Goal: Task Accomplishment & Management: Complete application form

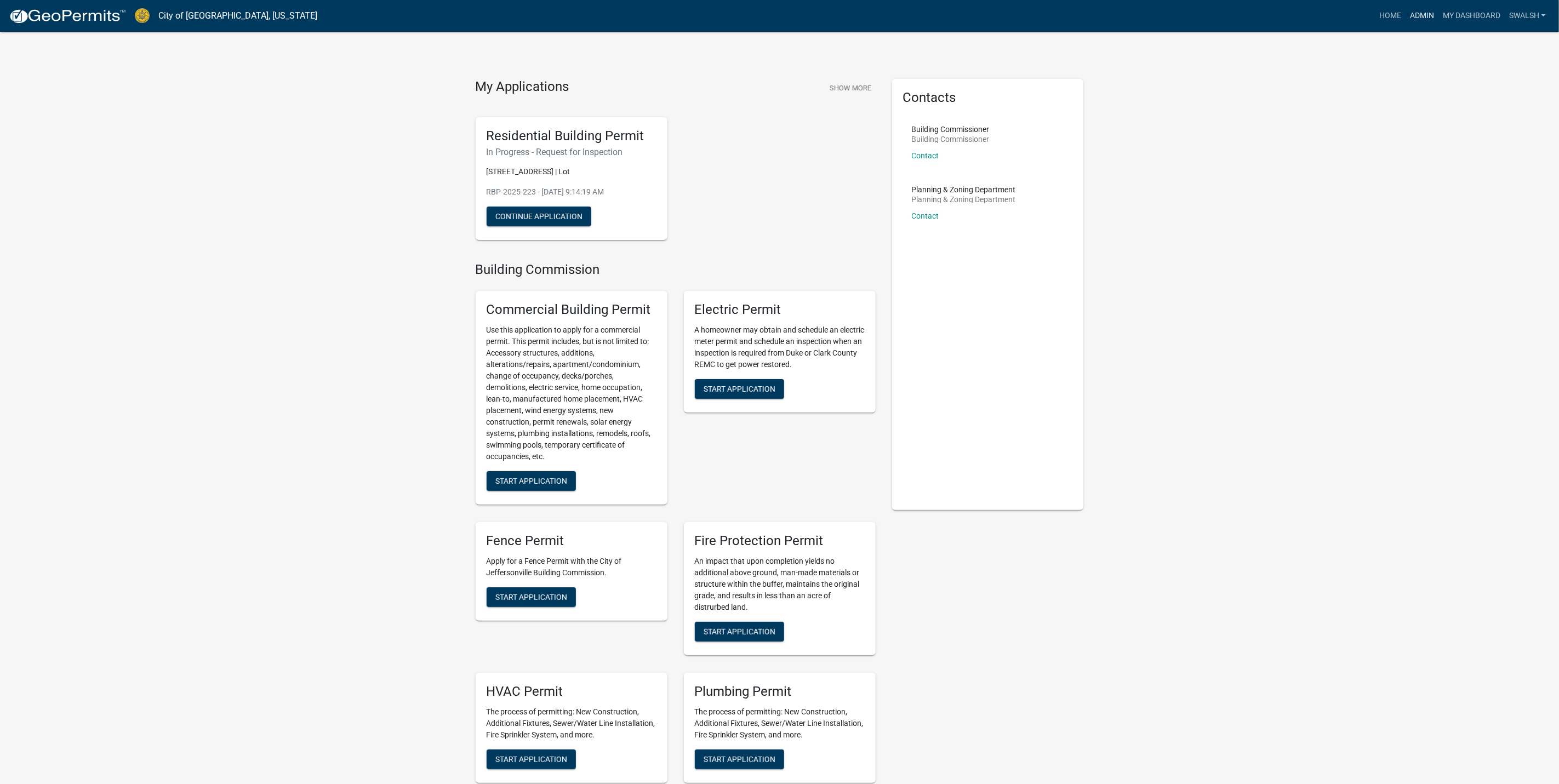
click at [1434, 13] on link "Admin" at bounding box center [1422, 16] width 33 height 21
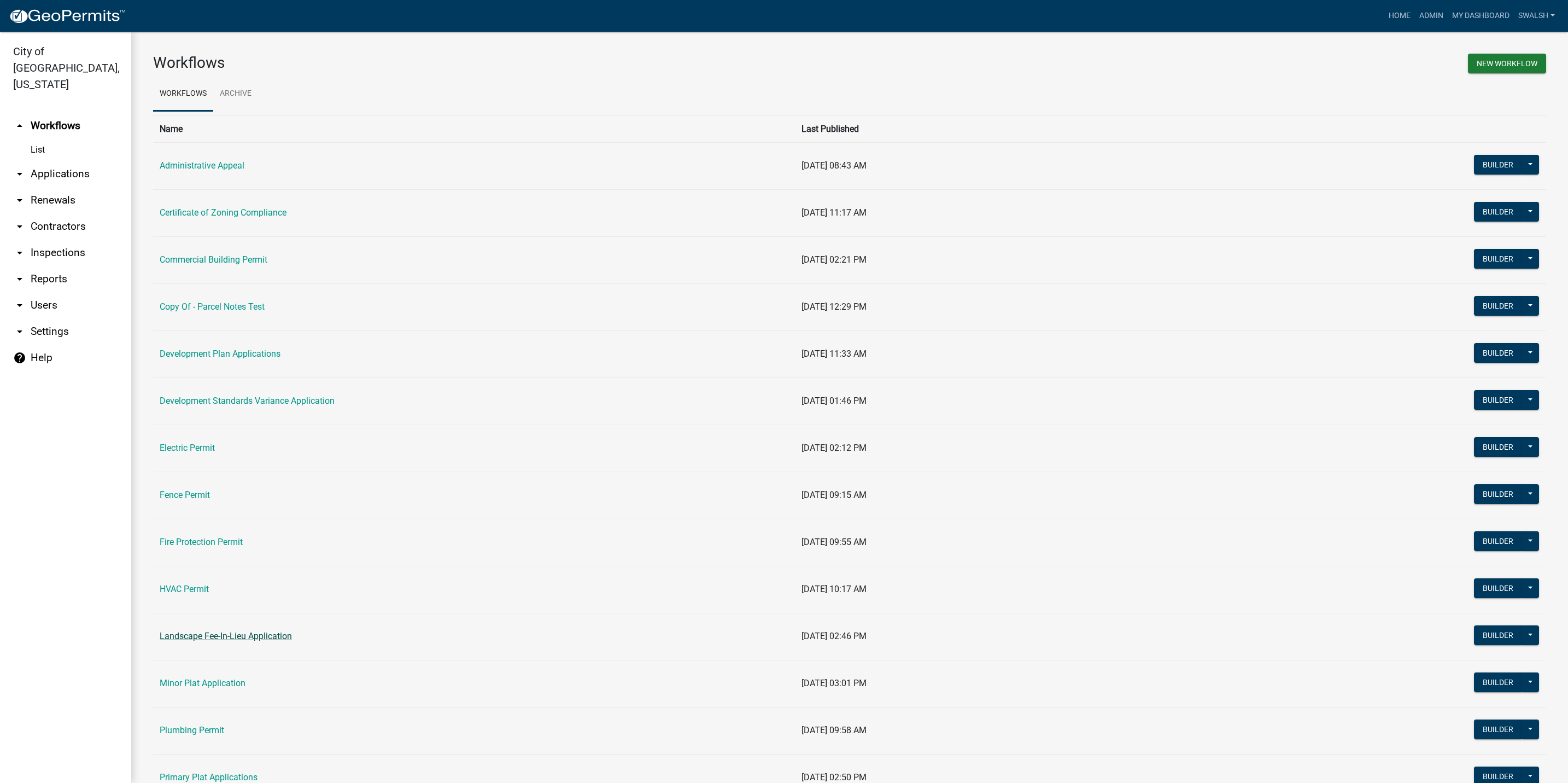
click at [176, 634] on link "Landscape Fee-In-Lieu Application" at bounding box center [225, 636] width 132 height 10
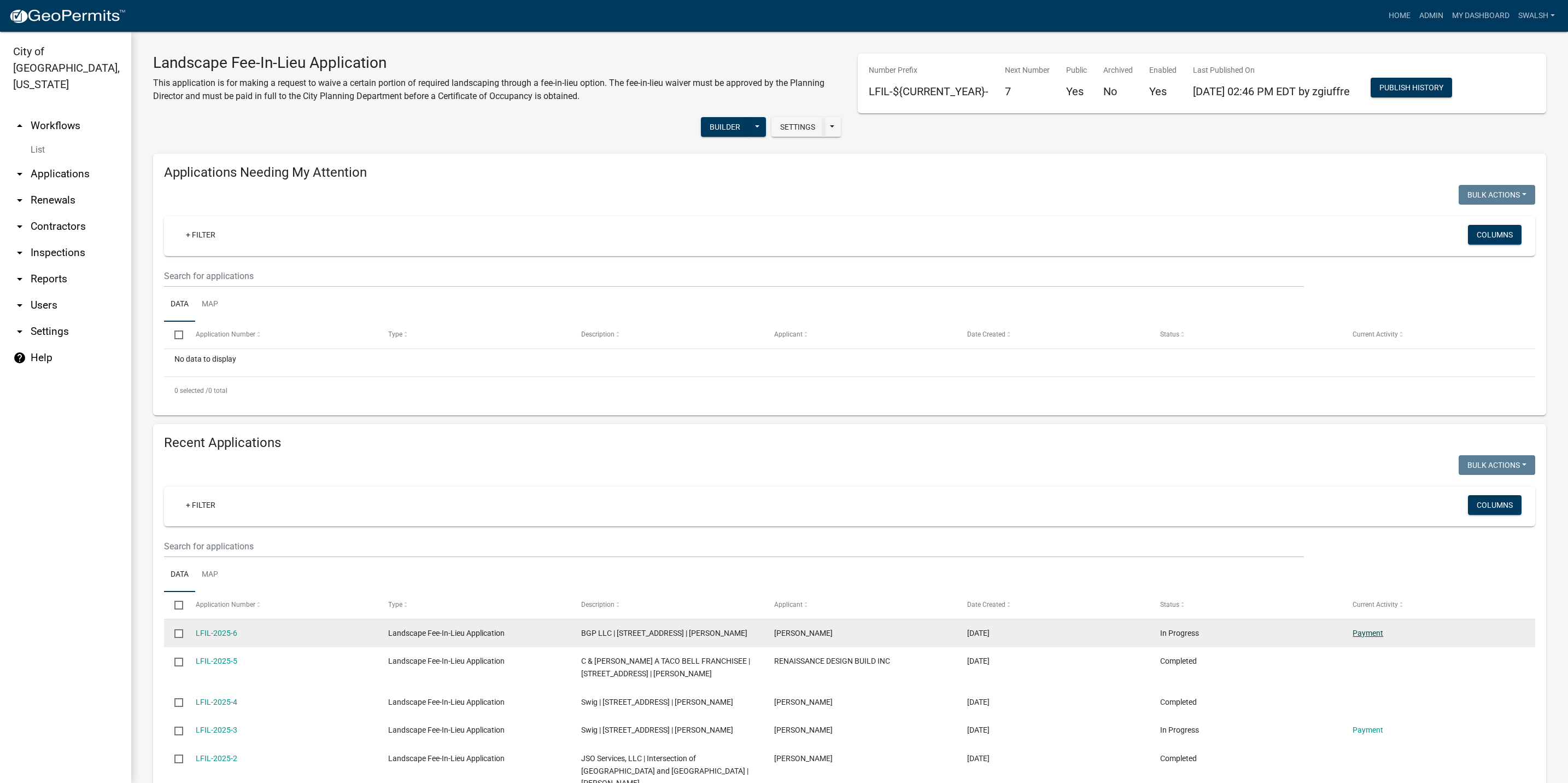
click at [1373, 632] on link "Payment" at bounding box center [1368, 633] width 30 height 9
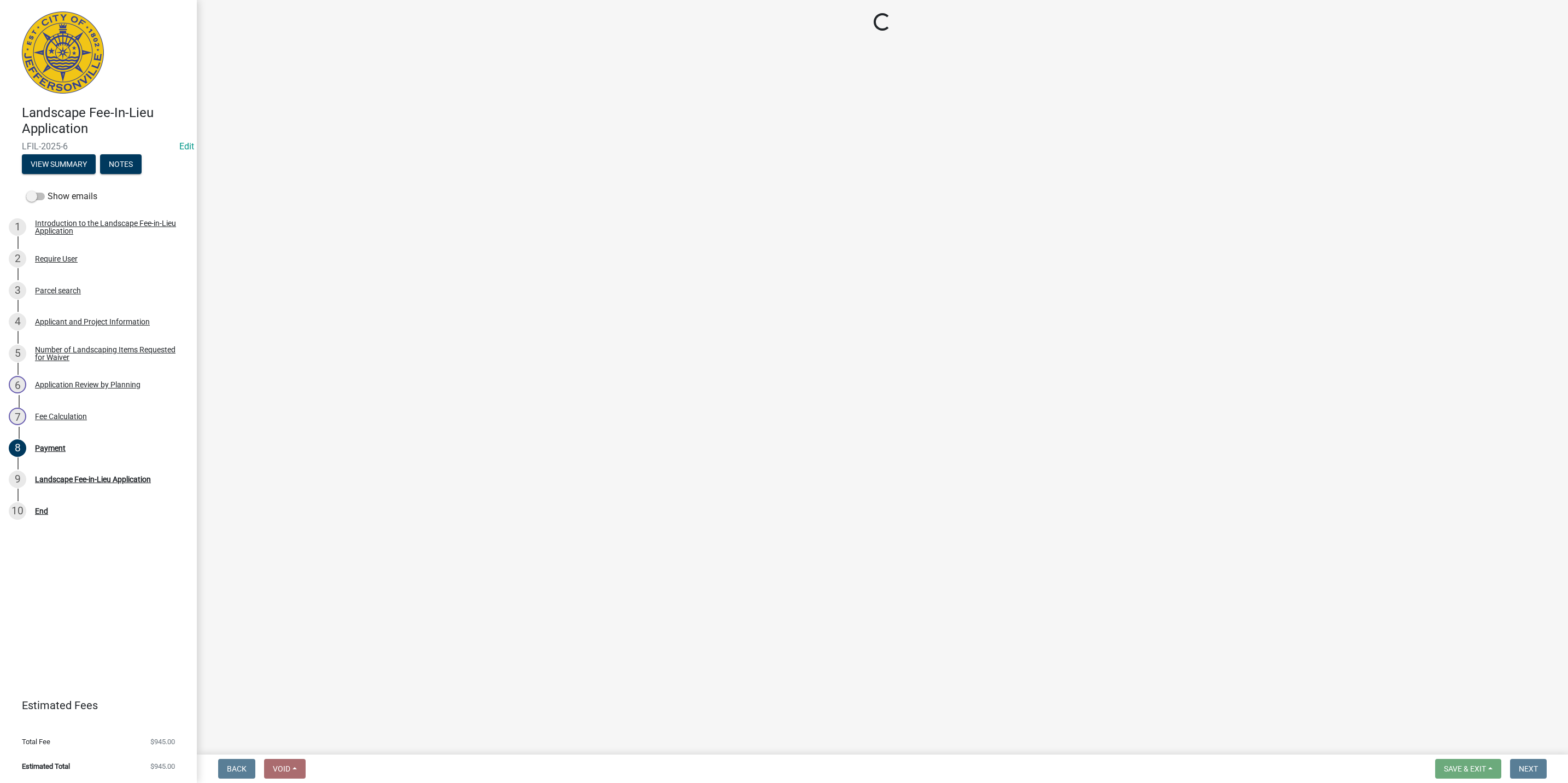
select select "3: 3"
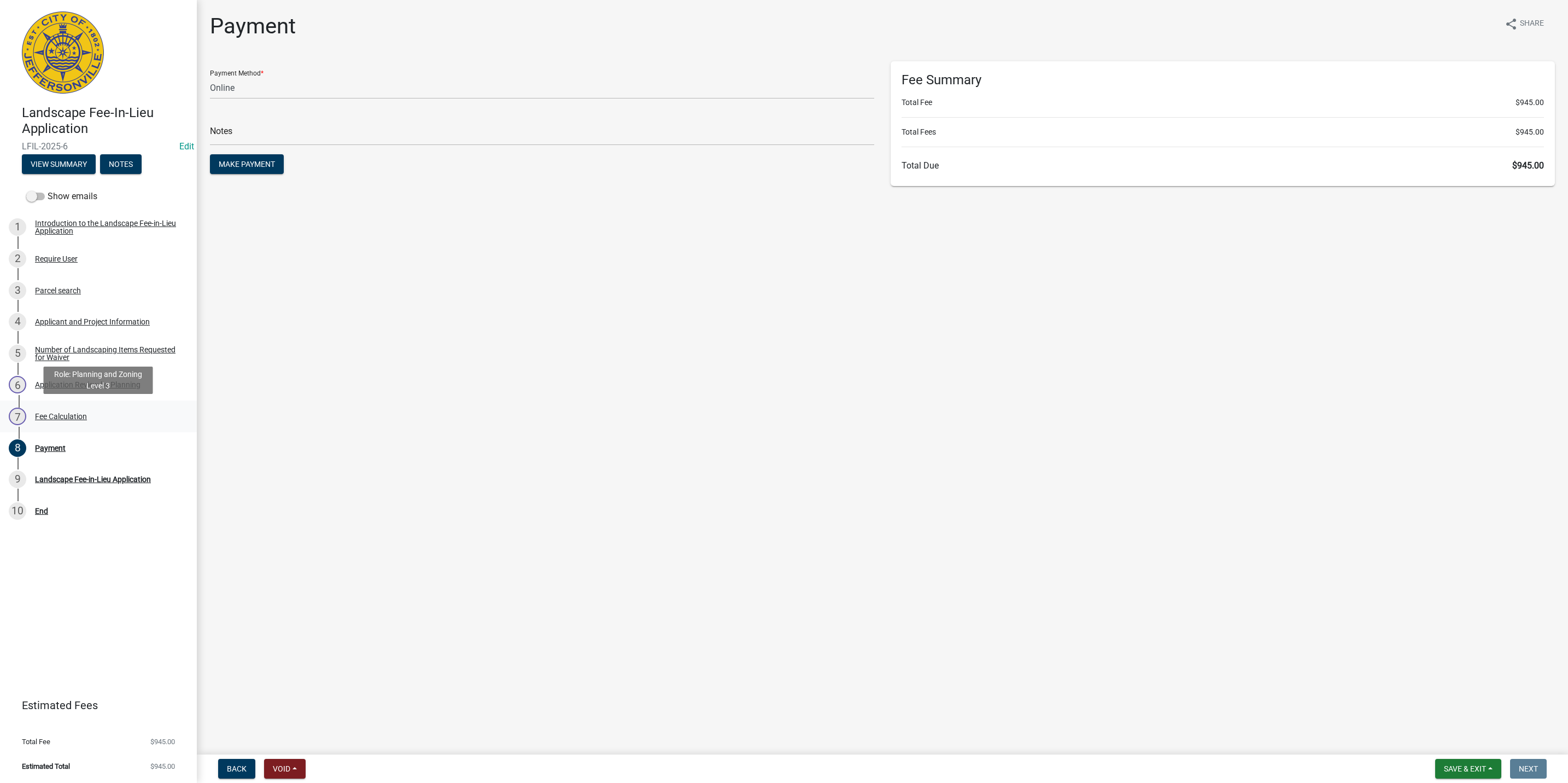
click at [49, 416] on div "Fee Calculation" at bounding box center [61, 417] width 52 height 8
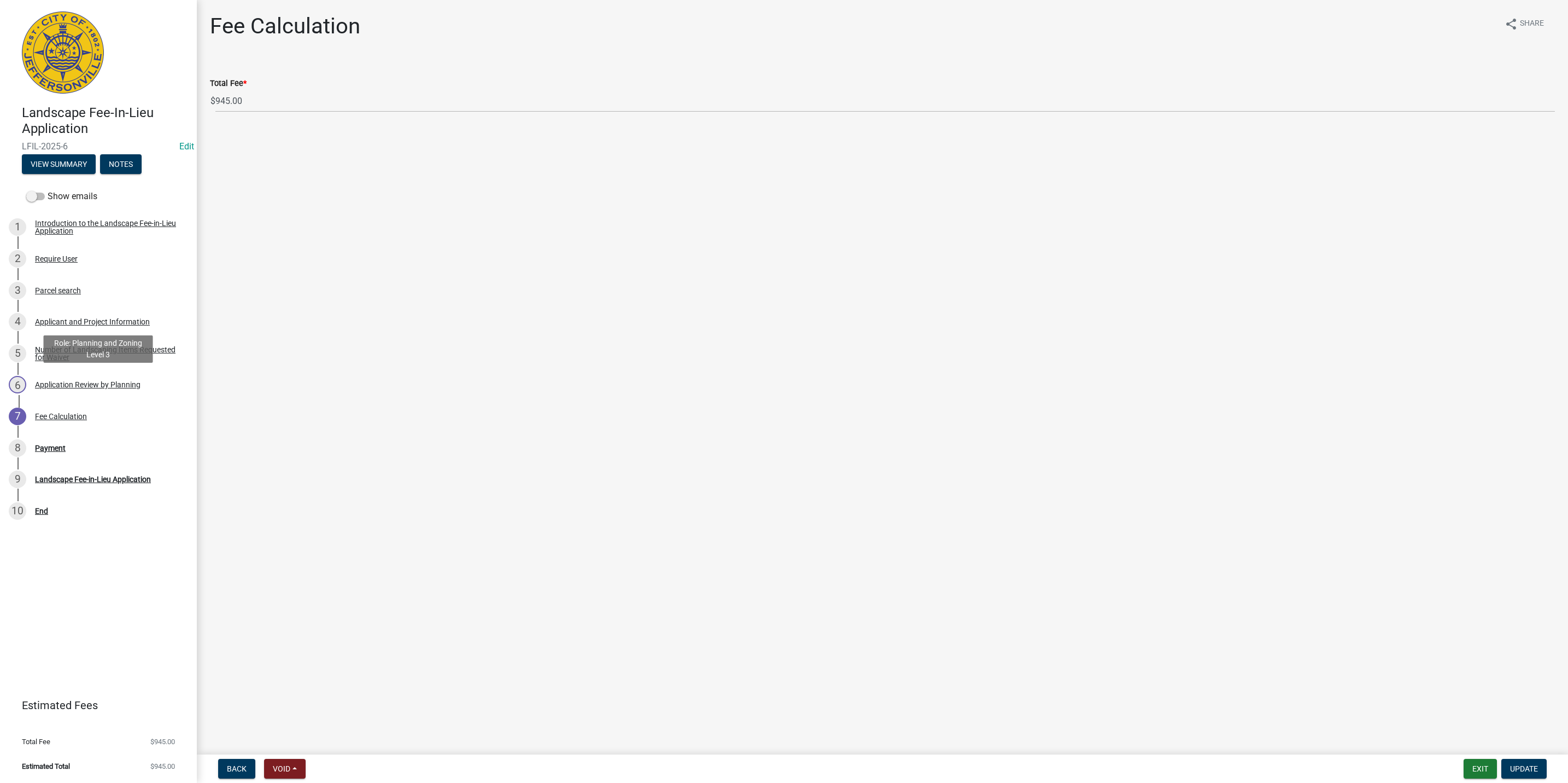
click at [83, 383] on div "Application Review by Planning" at bounding box center [87, 384] width 106 height 8
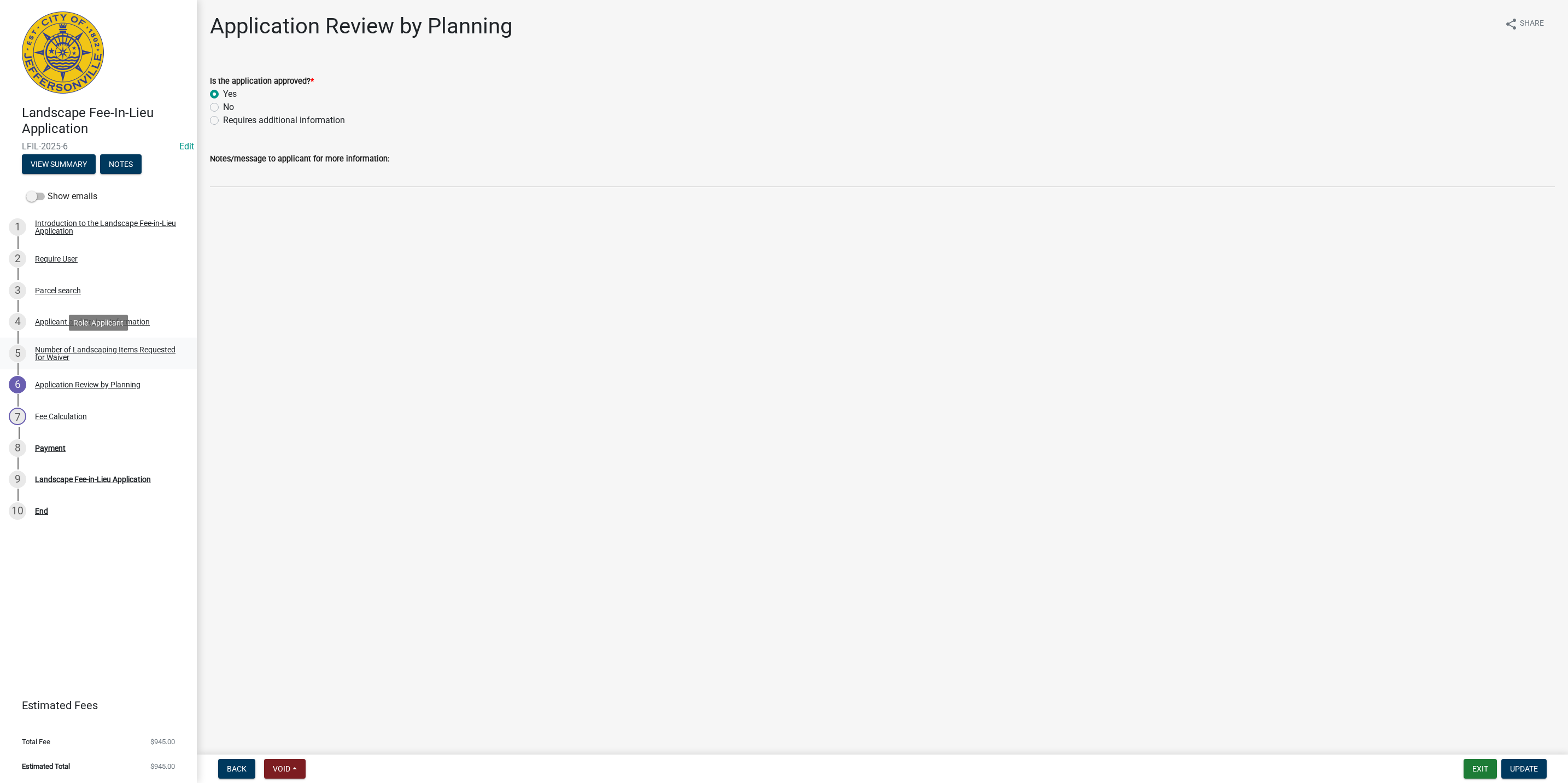
click at [82, 345] on div "Number of Landscaping Items Requested for Waiver" at bounding box center [107, 353] width 145 height 15
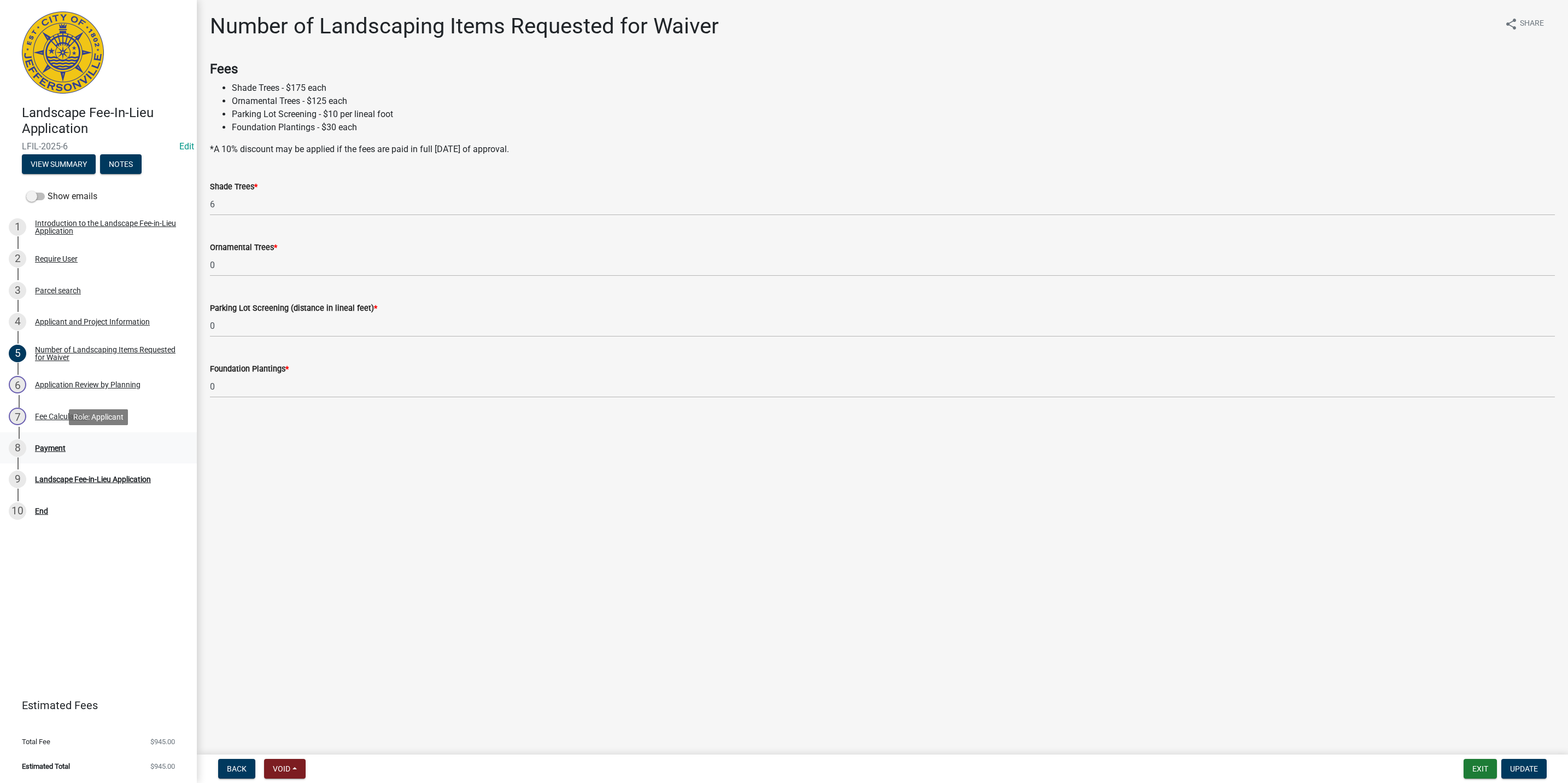
click at [72, 460] on link "8 Payment" at bounding box center [98, 447] width 197 height 31
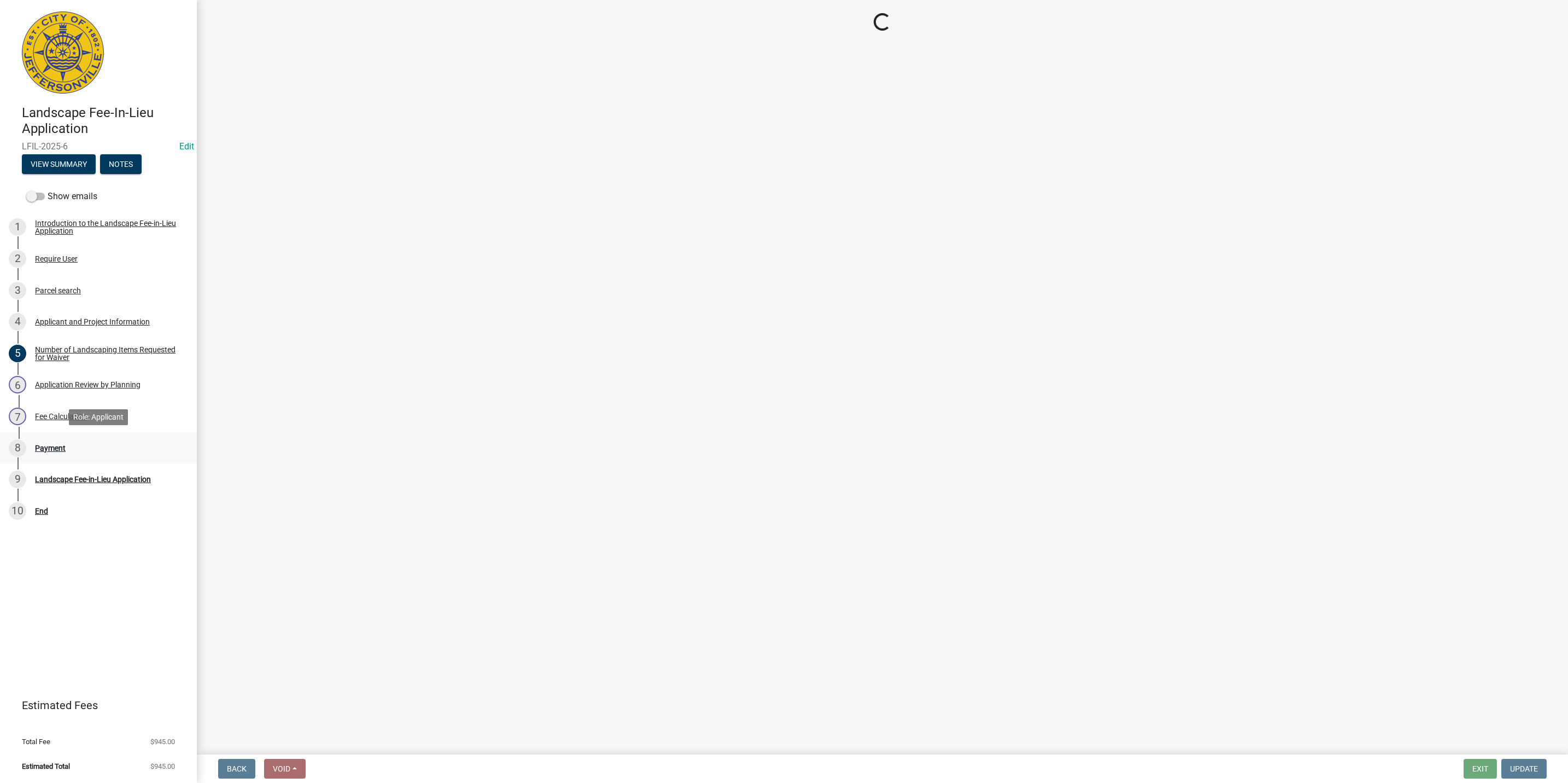
select select "3: 3"
